Goal: Check status: Check status

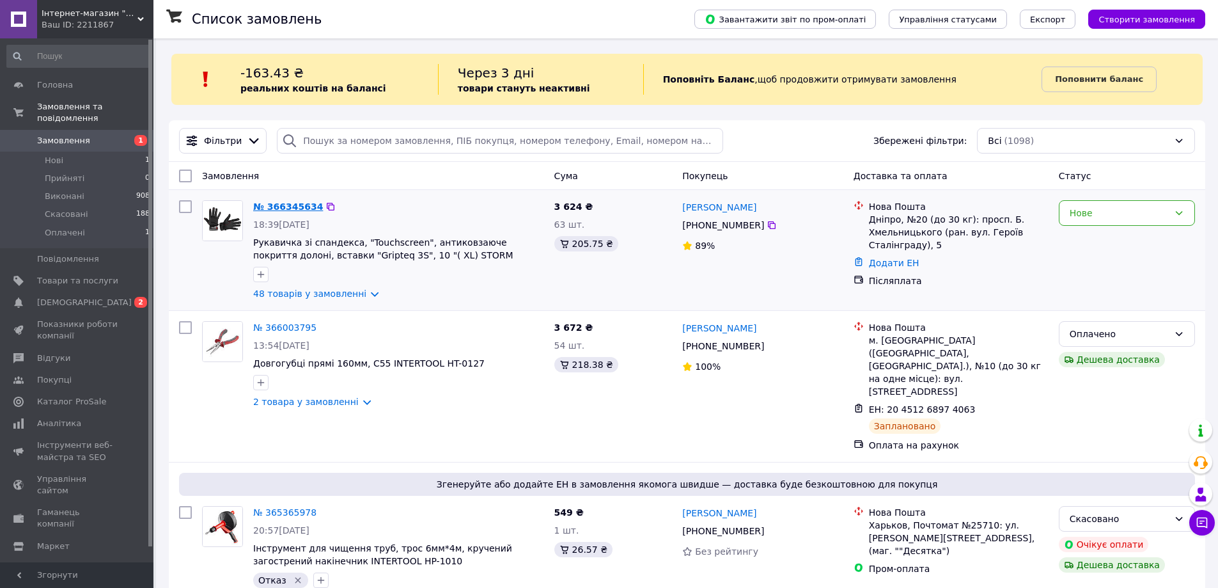
click at [277, 208] on link "№ 366345634" at bounding box center [288, 206] width 70 height 10
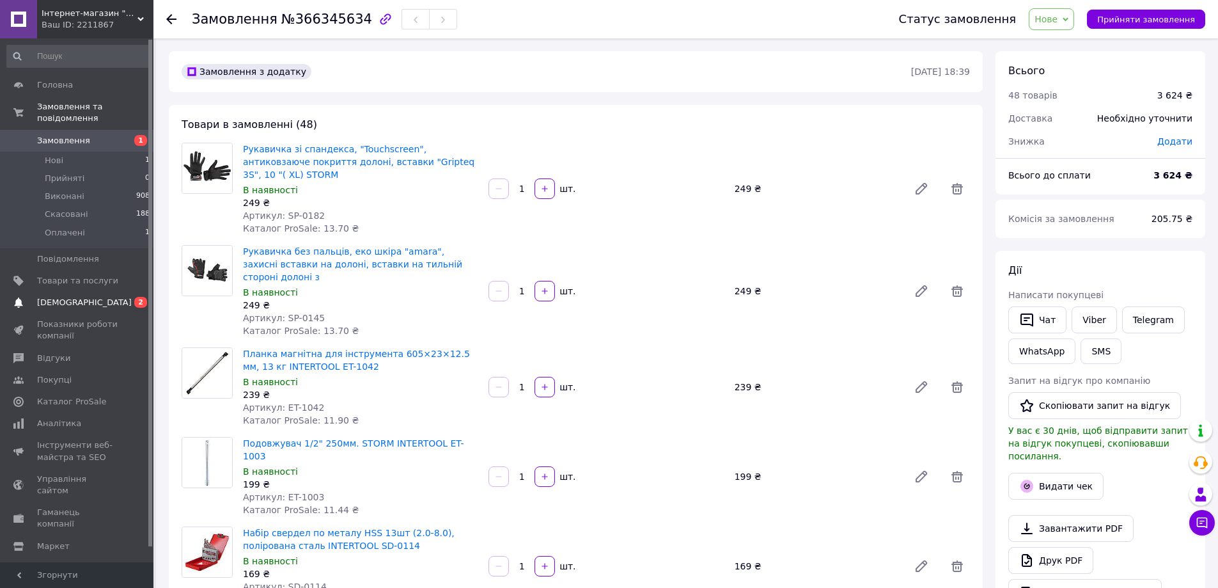
click at [55, 297] on span "[DEMOGRAPHIC_DATA]" at bounding box center [84, 303] width 95 height 12
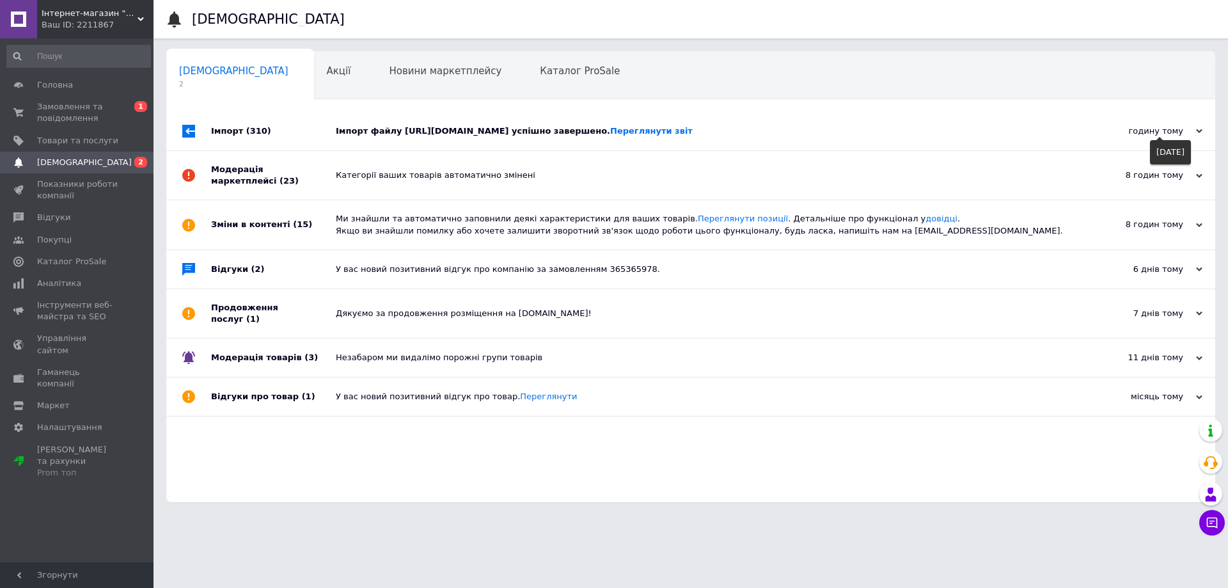
drag, startPoint x: 1200, startPoint y: 129, endPoint x: 1201, endPoint y: 145, distance: 16.7
click at [1200, 129] on div "годину тому" at bounding box center [1138, 131] width 128 height 12
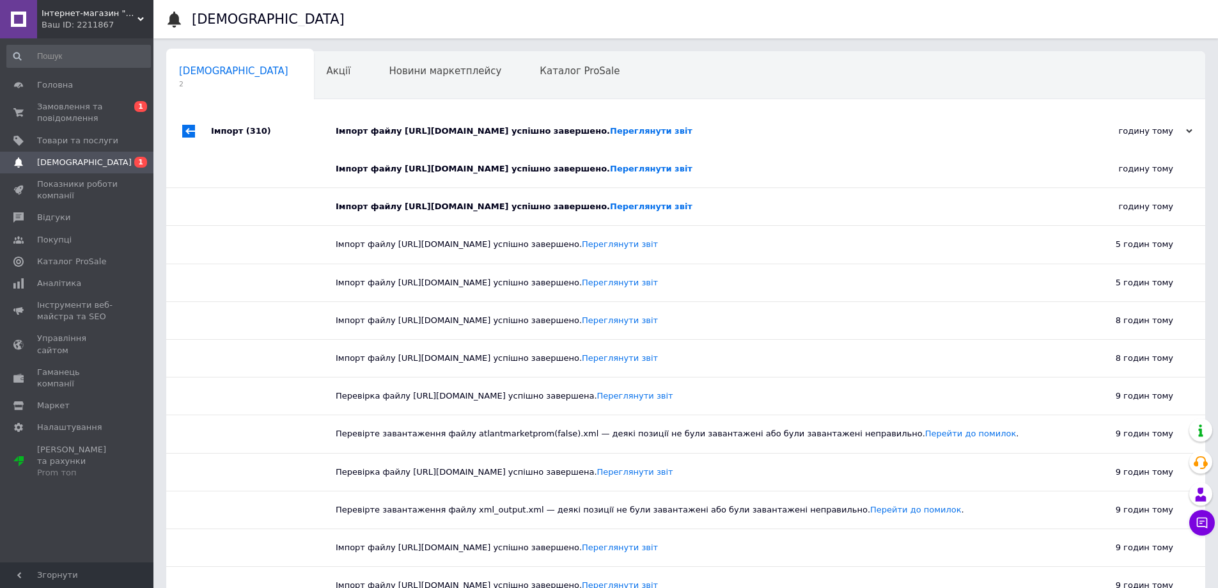
drag, startPoint x: 818, startPoint y: 131, endPoint x: 811, endPoint y: 131, distance: 7.7
click at [692, 131] on link "Переглянути звіт" at bounding box center [651, 131] width 82 height 10
